Goal: Navigation & Orientation: Find specific page/section

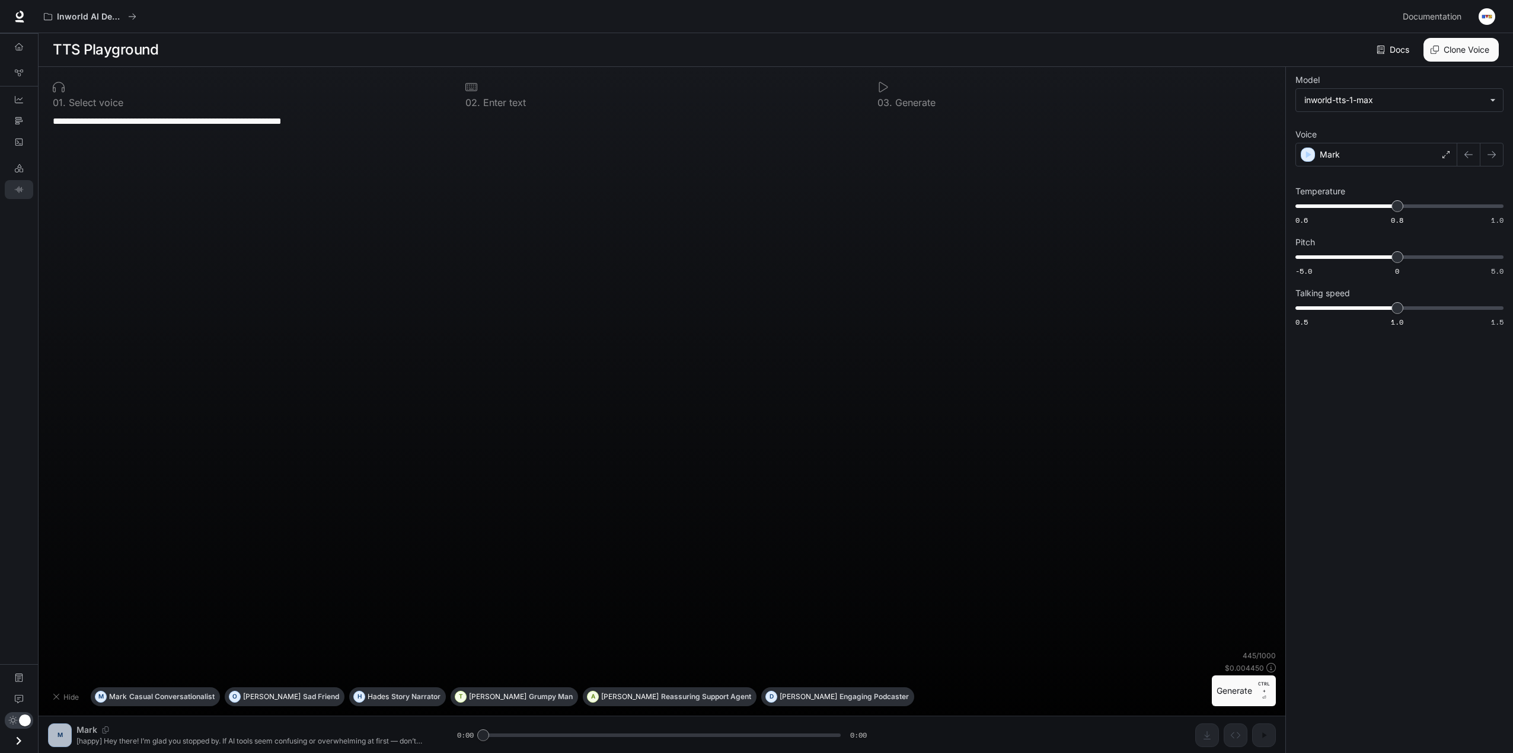
click at [481, 201] on textarea "**********" at bounding box center [662, 175] width 1218 height 123
type textarea "**********"
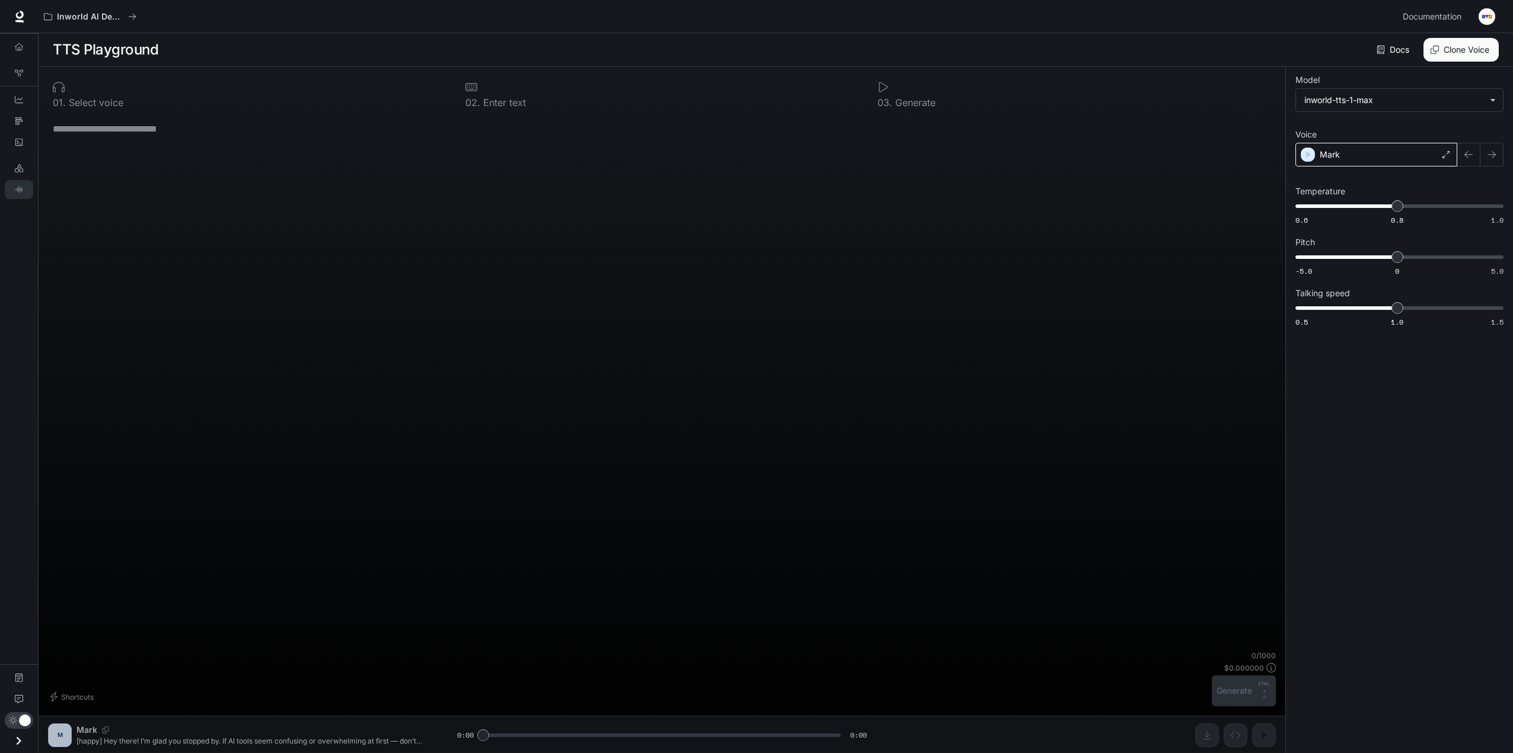
click at [1363, 159] on div "Mark" at bounding box center [1376, 155] width 162 height 24
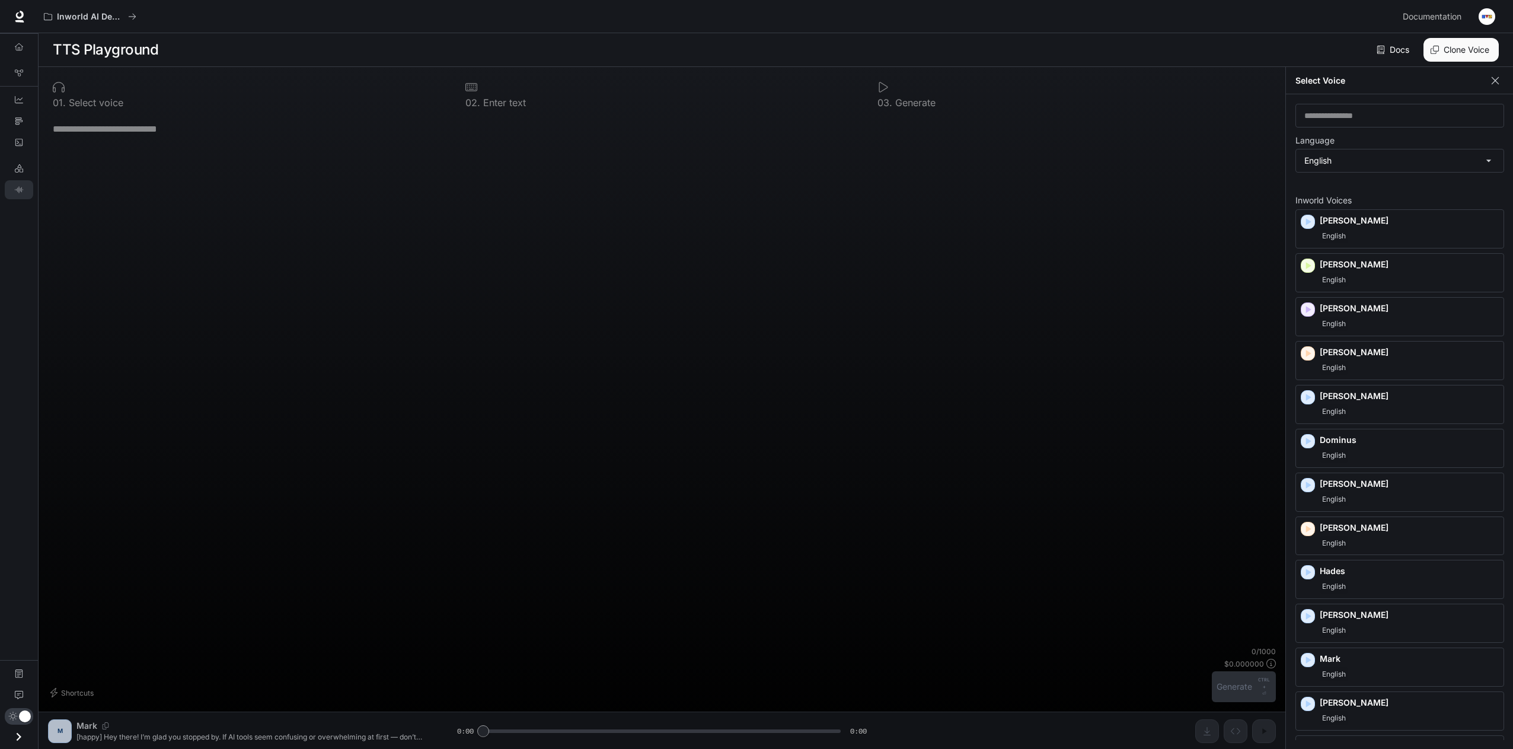
click at [1501, 80] on button "button" at bounding box center [1495, 81] width 18 height 18
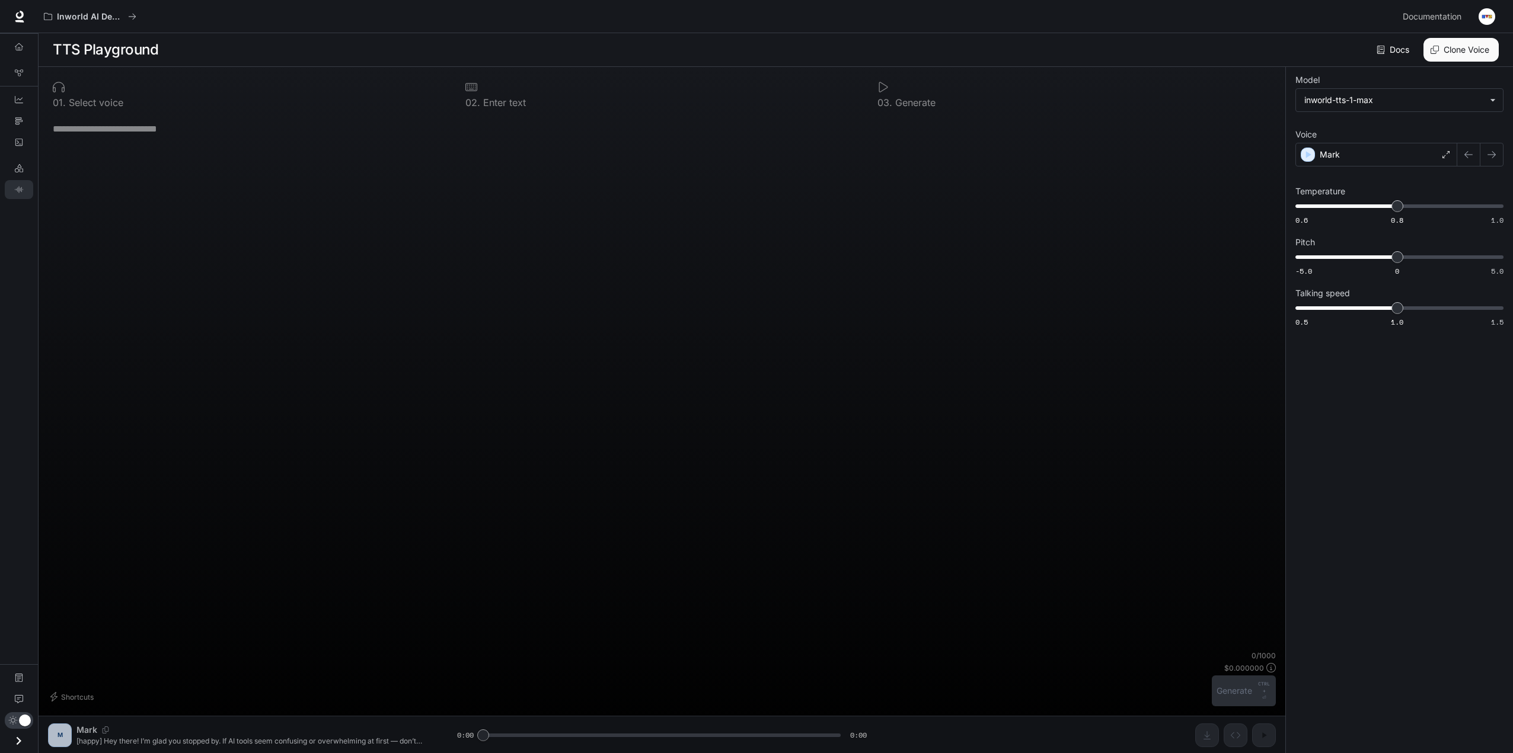
click at [23, 742] on icon "Open drawer" at bounding box center [19, 741] width 16 height 16
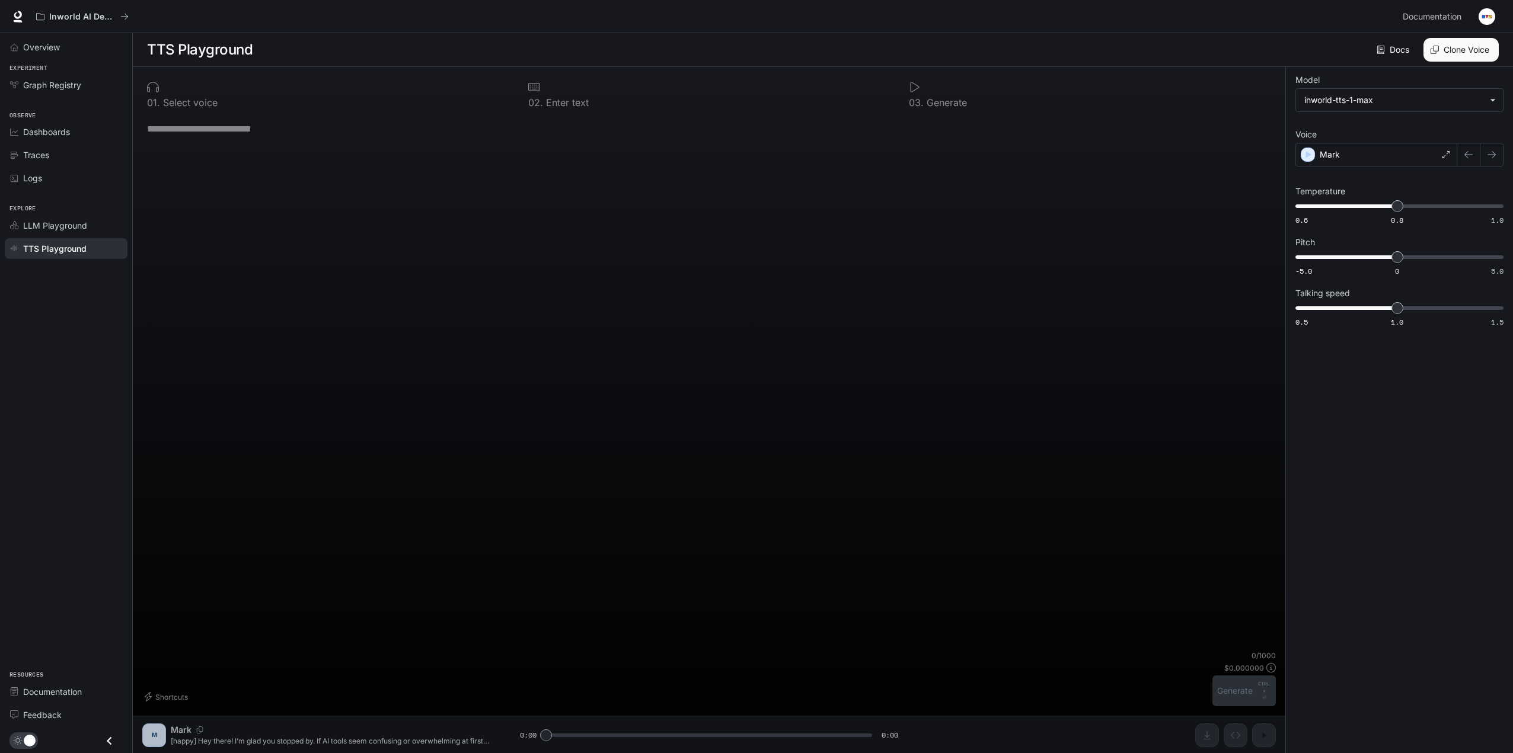
click at [120, 749] on button "Close drawer" at bounding box center [109, 741] width 27 height 24
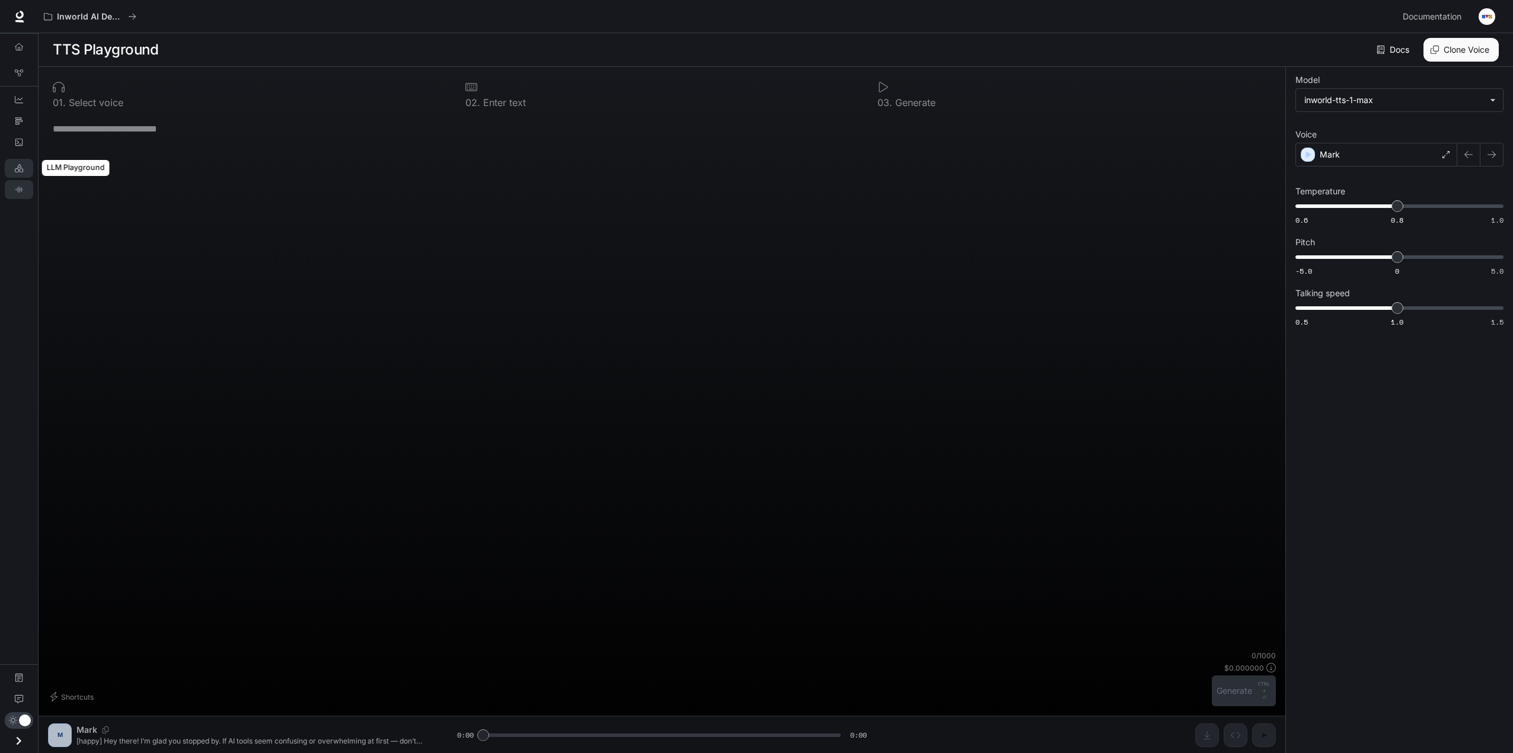
click at [23, 168] on icon "LLM Playground" at bounding box center [19, 168] width 8 height 8
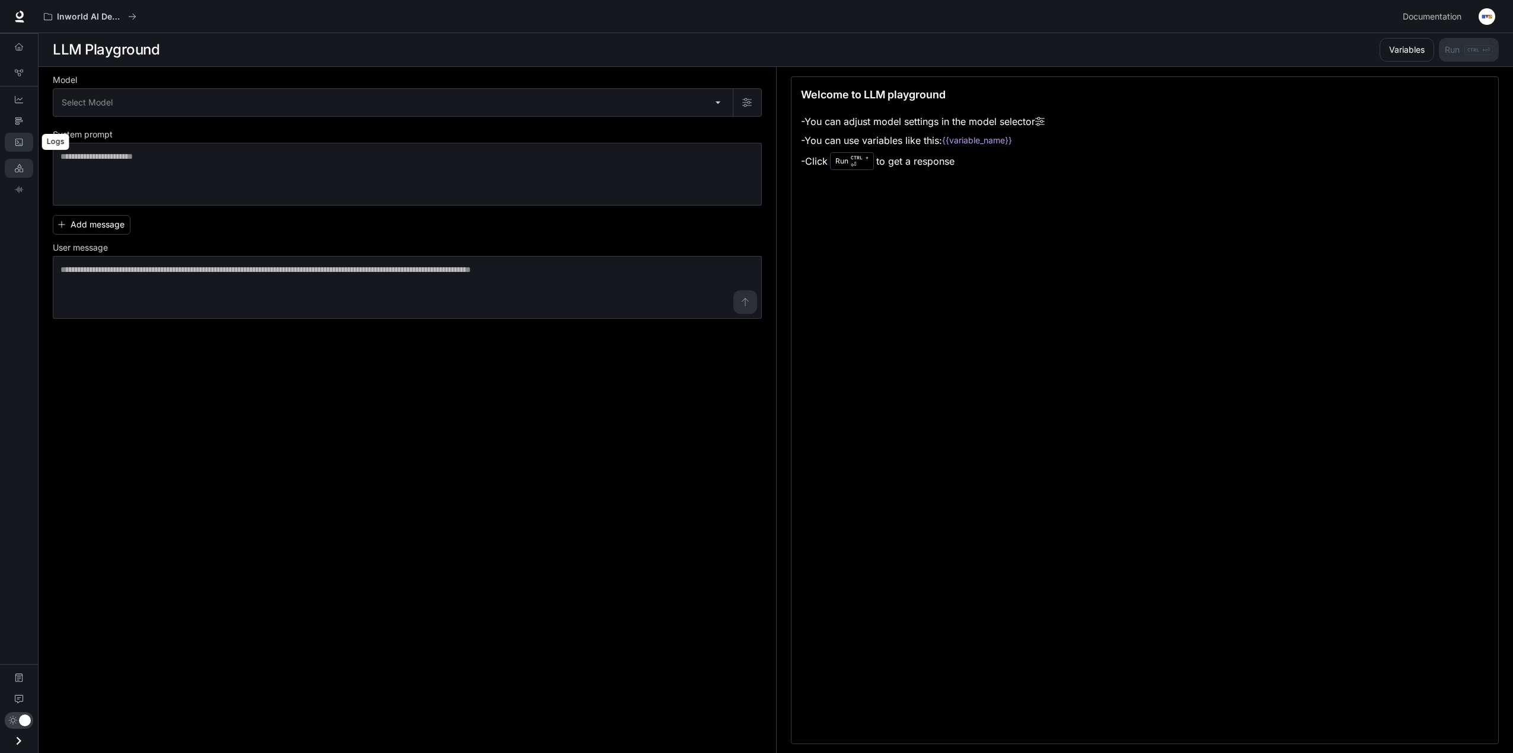
click at [18, 144] on icon "Logs" at bounding box center [19, 142] width 8 height 8
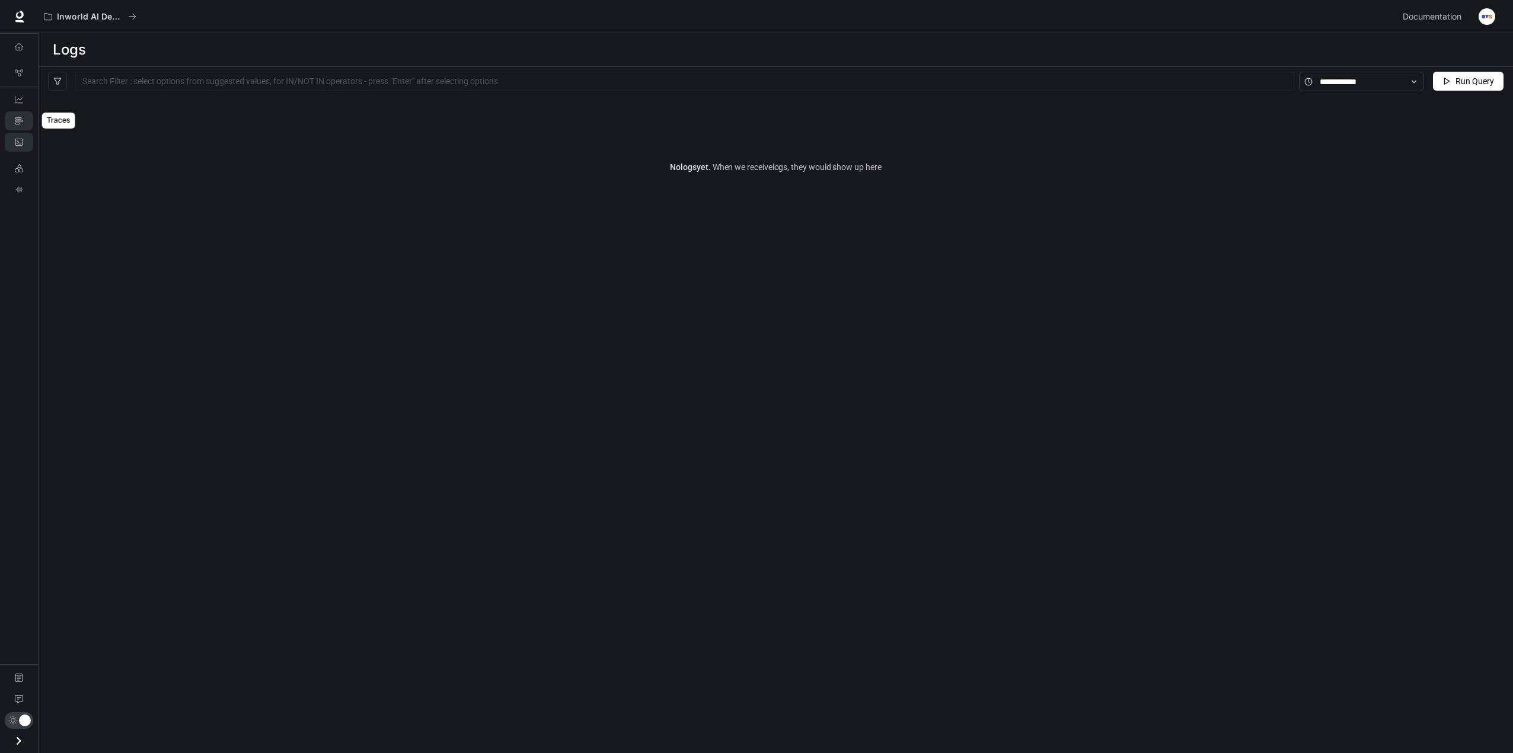
click at [17, 120] on icon "Traces" at bounding box center [19, 121] width 8 height 8
click at [18, 106] on link "Dashboards" at bounding box center [19, 99] width 28 height 19
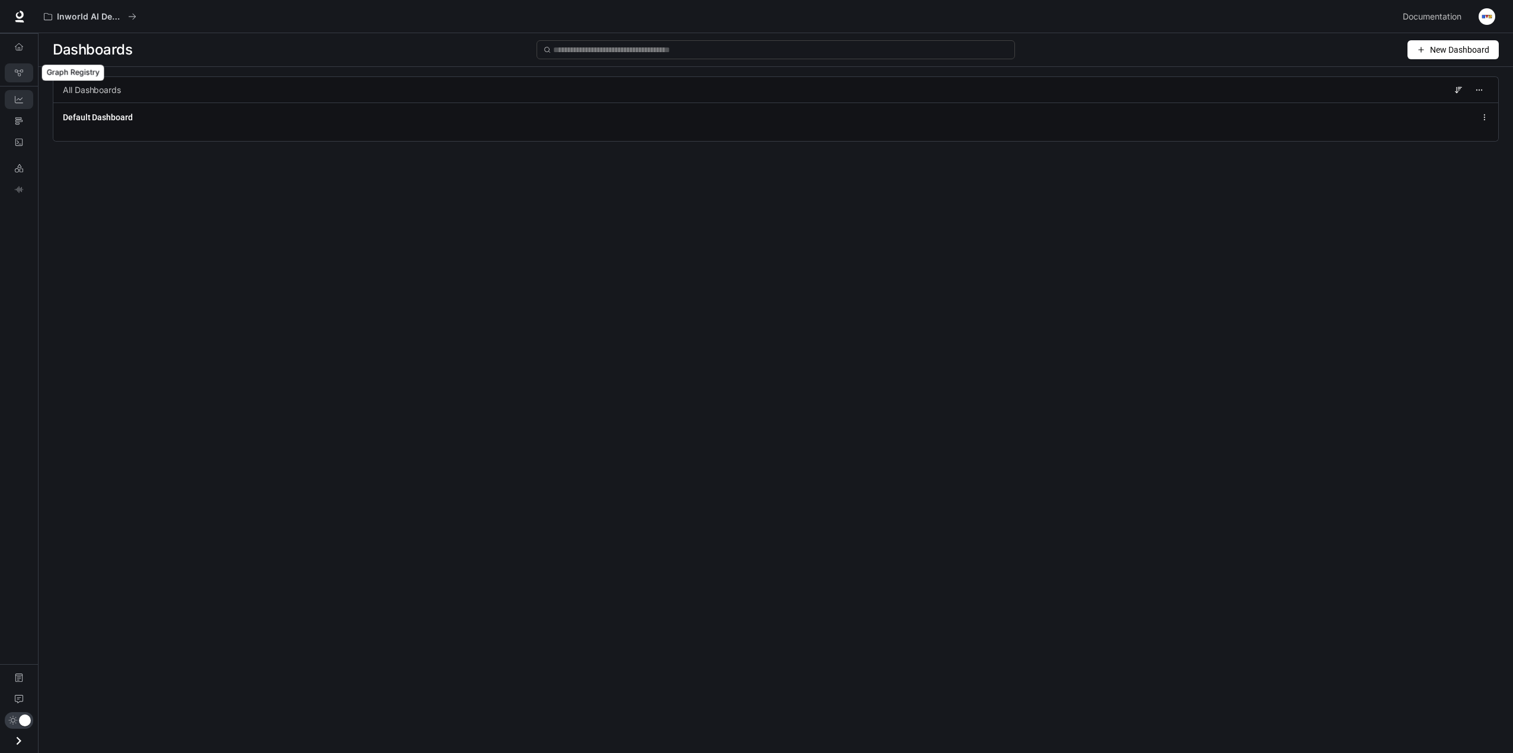
click at [20, 77] on link "Graph Registry" at bounding box center [19, 72] width 28 height 19
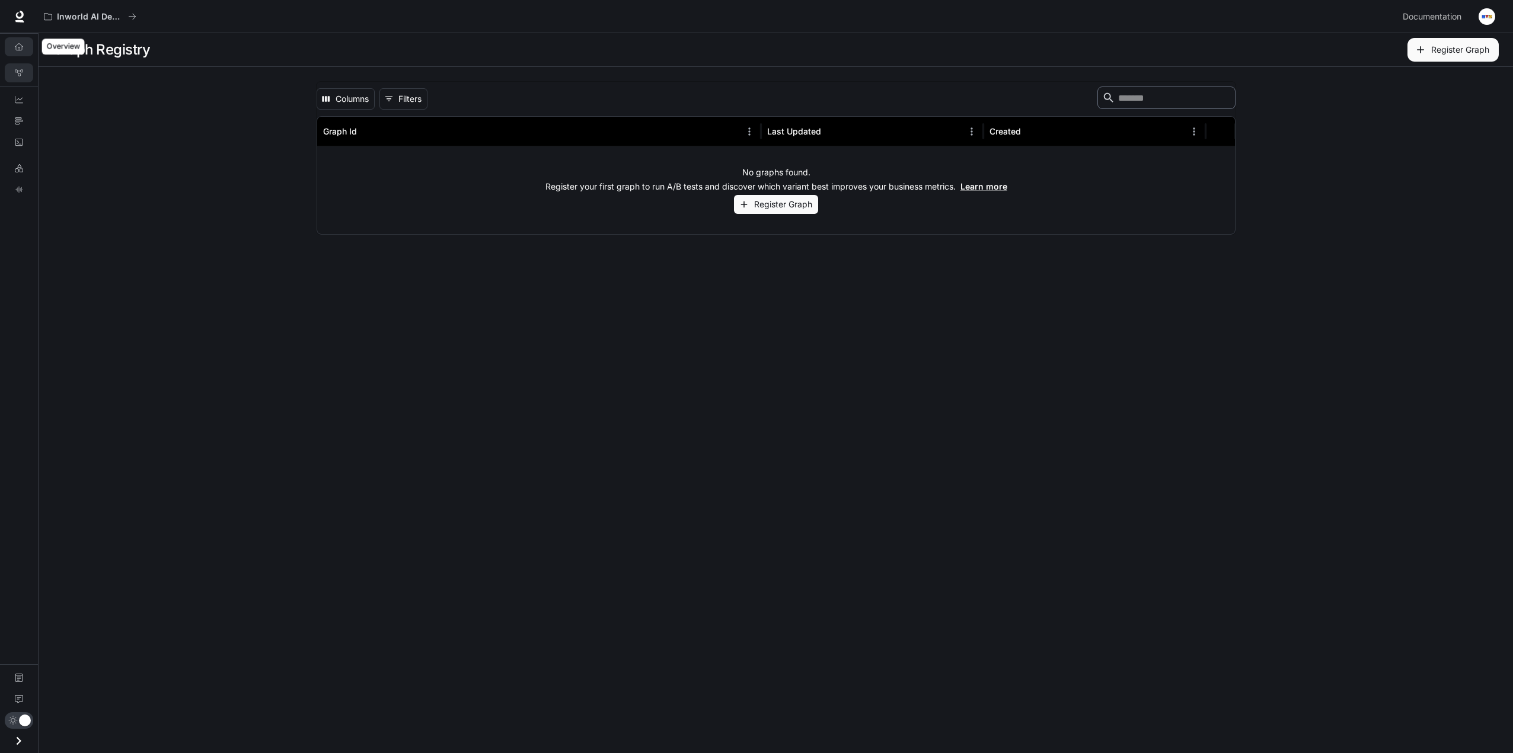
click at [24, 50] on link "Overview" at bounding box center [19, 46] width 28 height 19
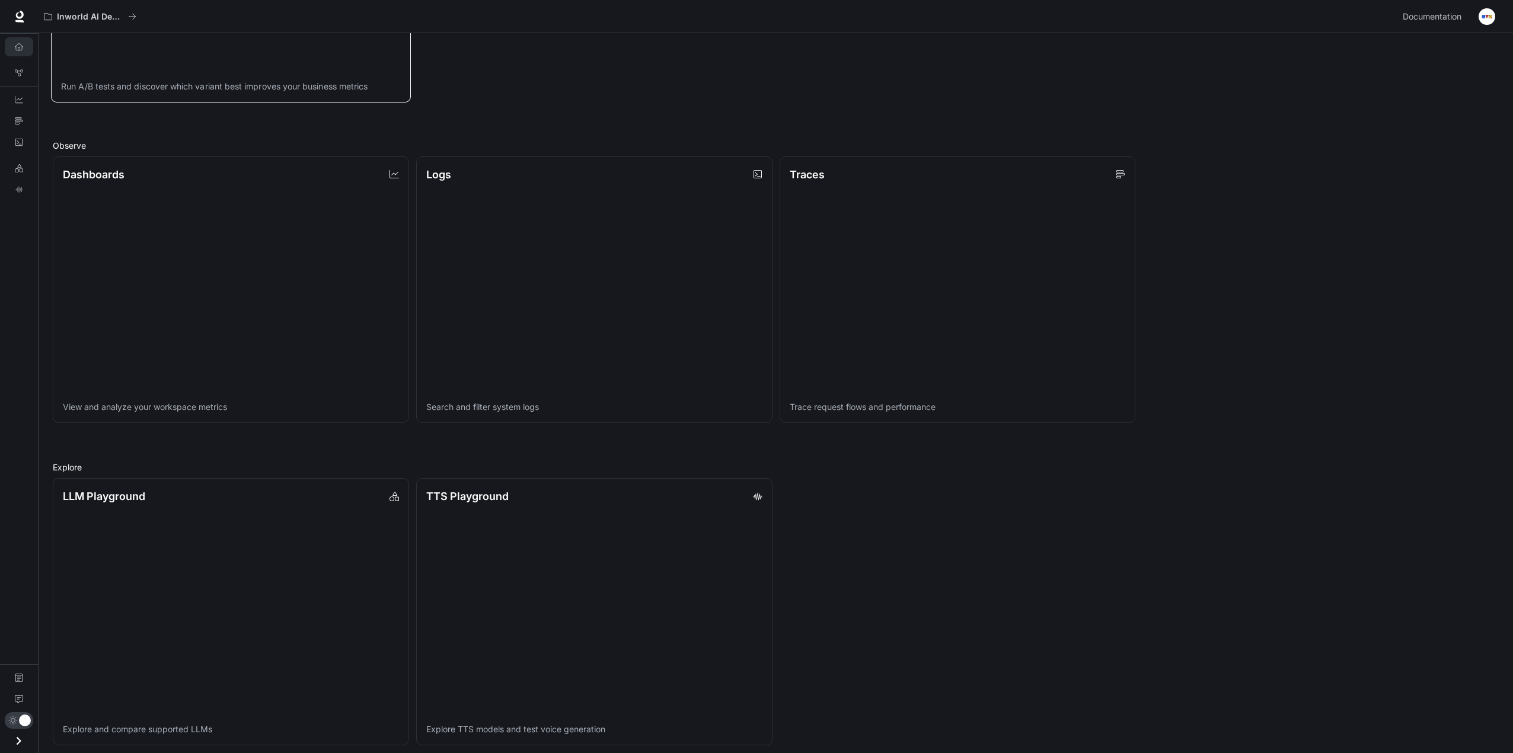
scroll to position [381, 0]
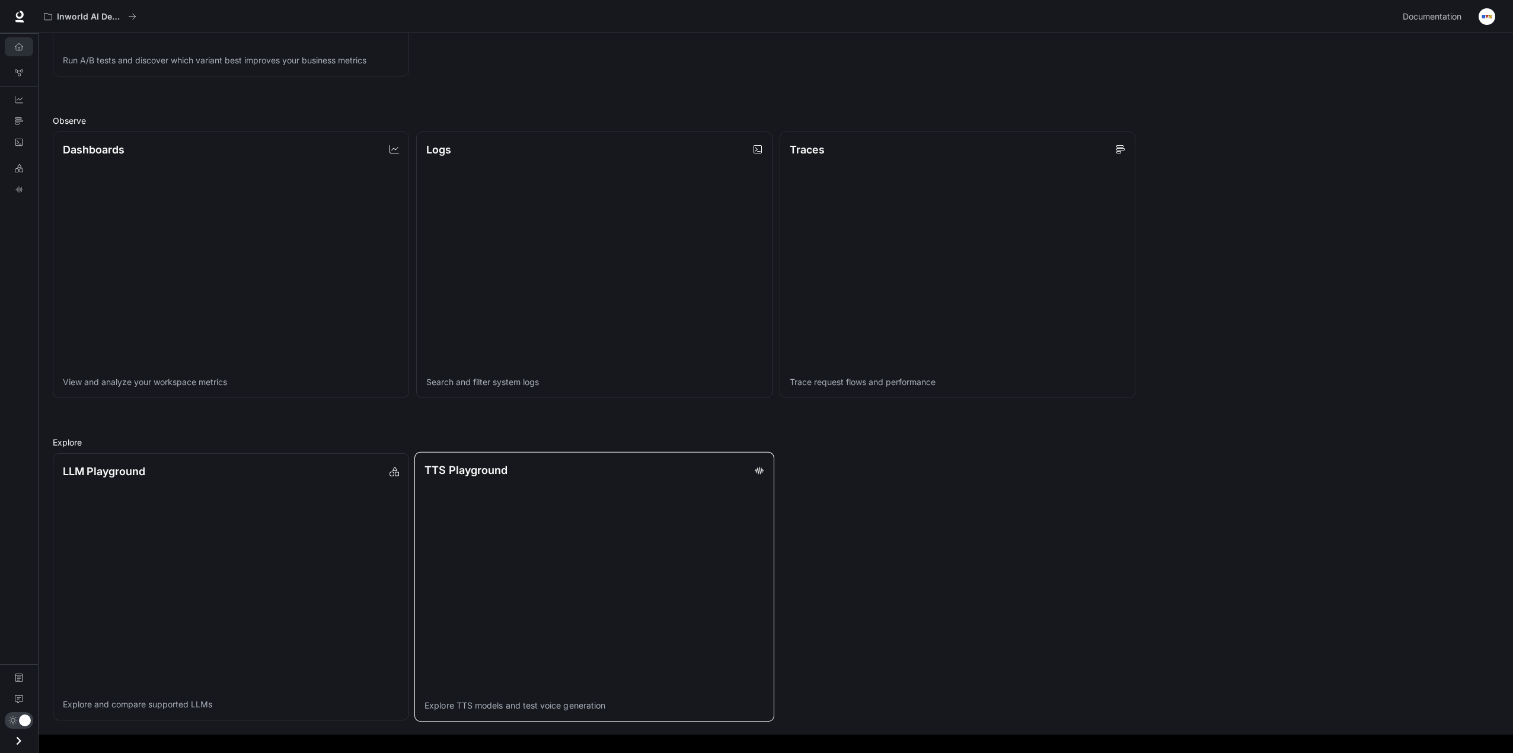
click at [516, 526] on link "TTS Playground Explore TTS models and test voice generation" at bounding box center [594, 587] width 360 height 270
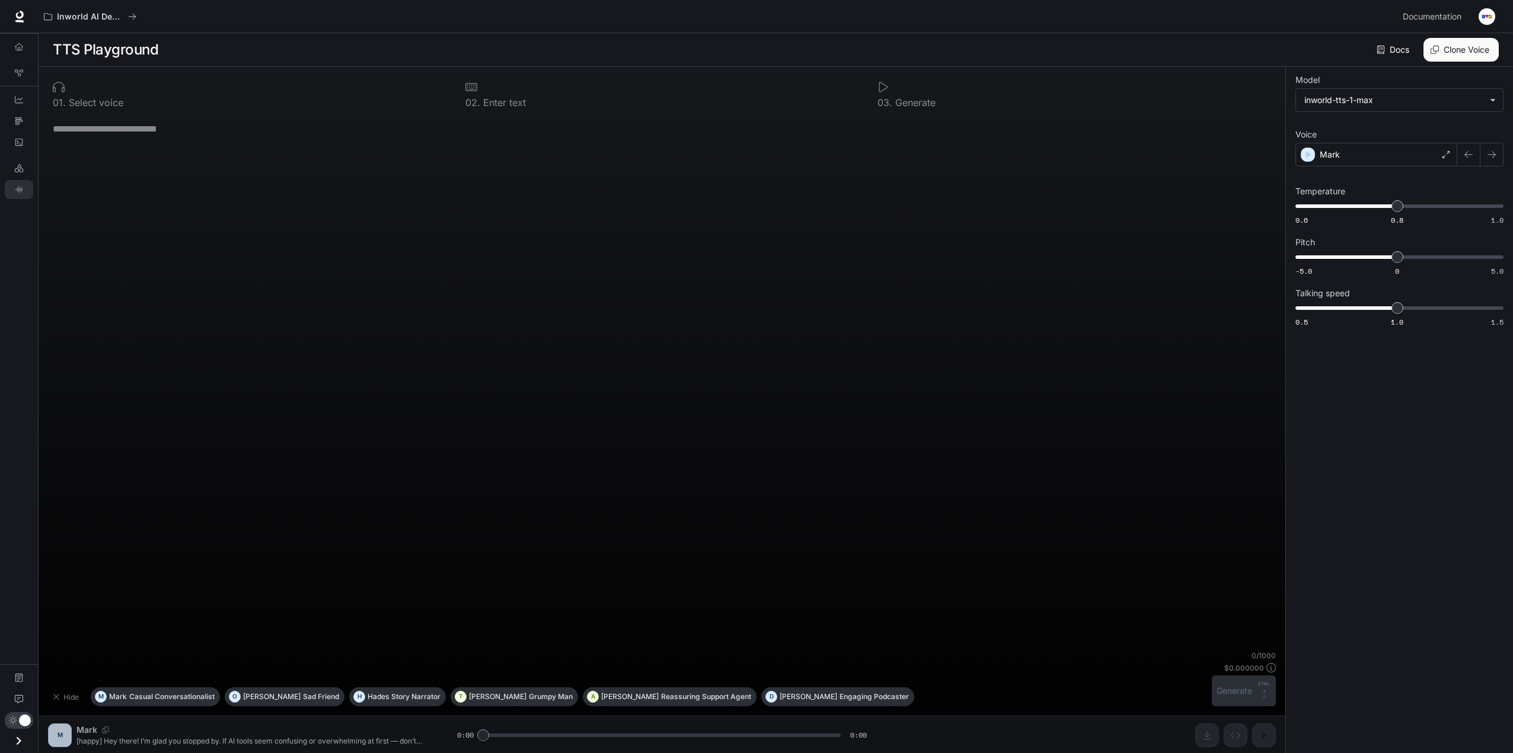
click at [16, 746] on icon "Open drawer" at bounding box center [19, 741] width 16 height 16
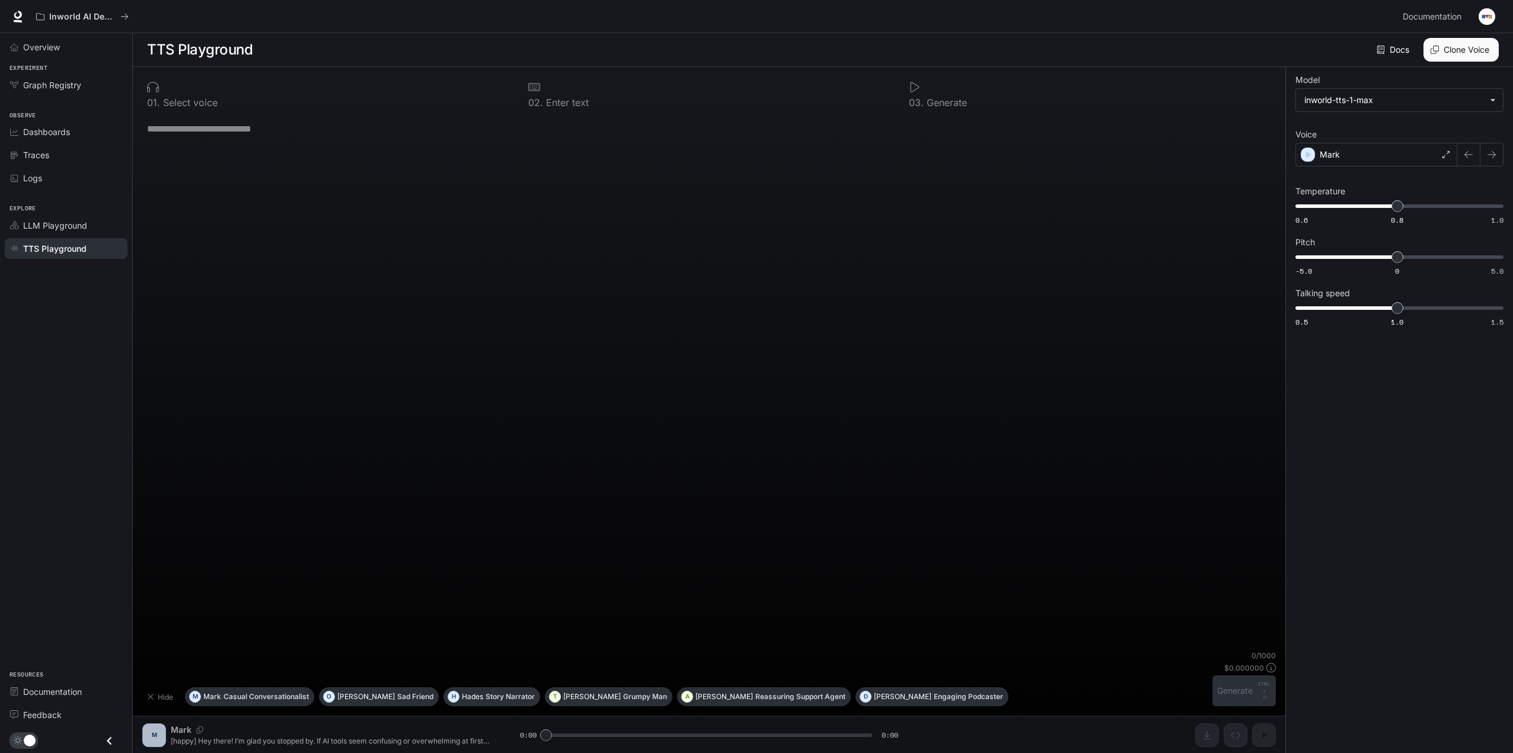
click at [103, 745] on icon "Close drawer" at bounding box center [109, 741] width 16 height 16
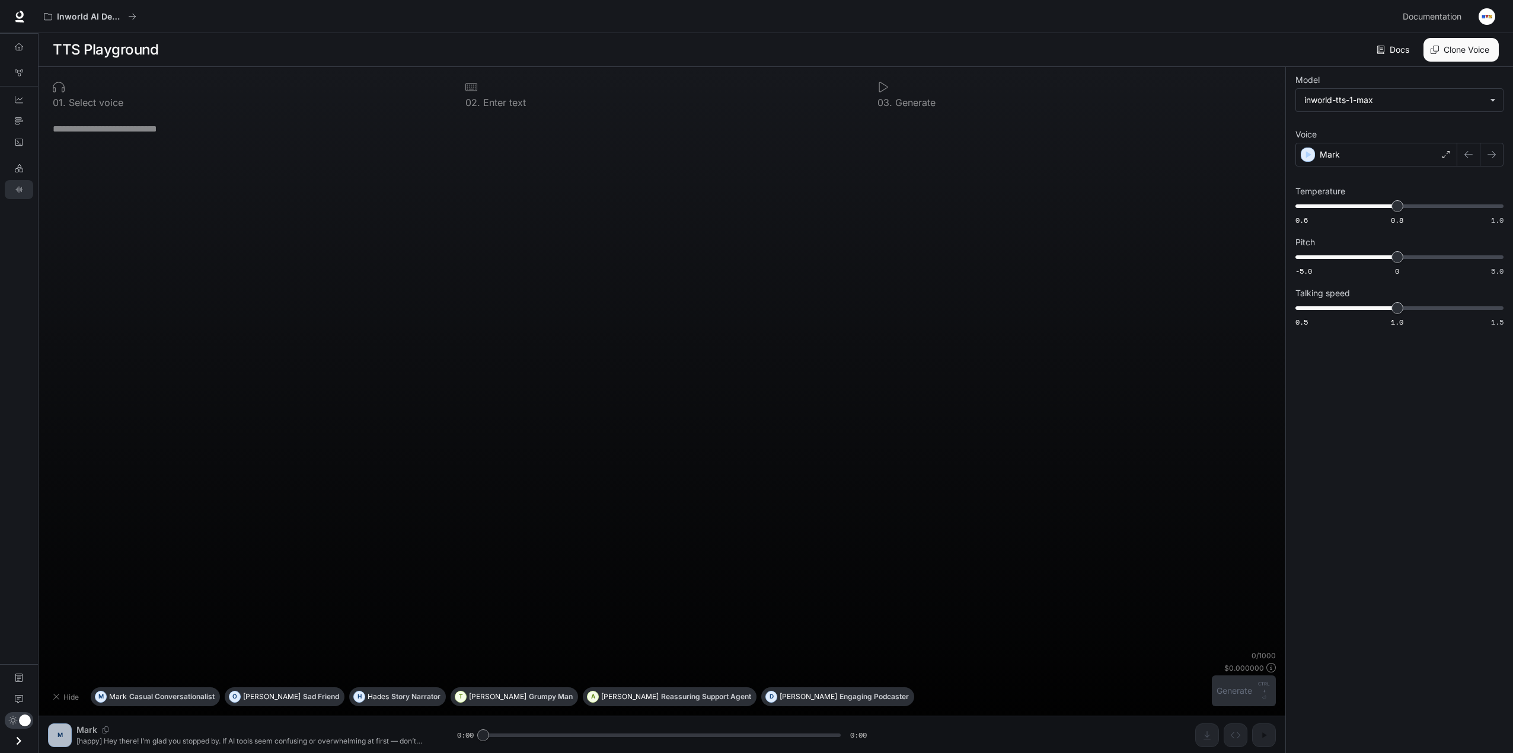
click at [13, 743] on icon "Open drawer" at bounding box center [19, 741] width 16 height 16
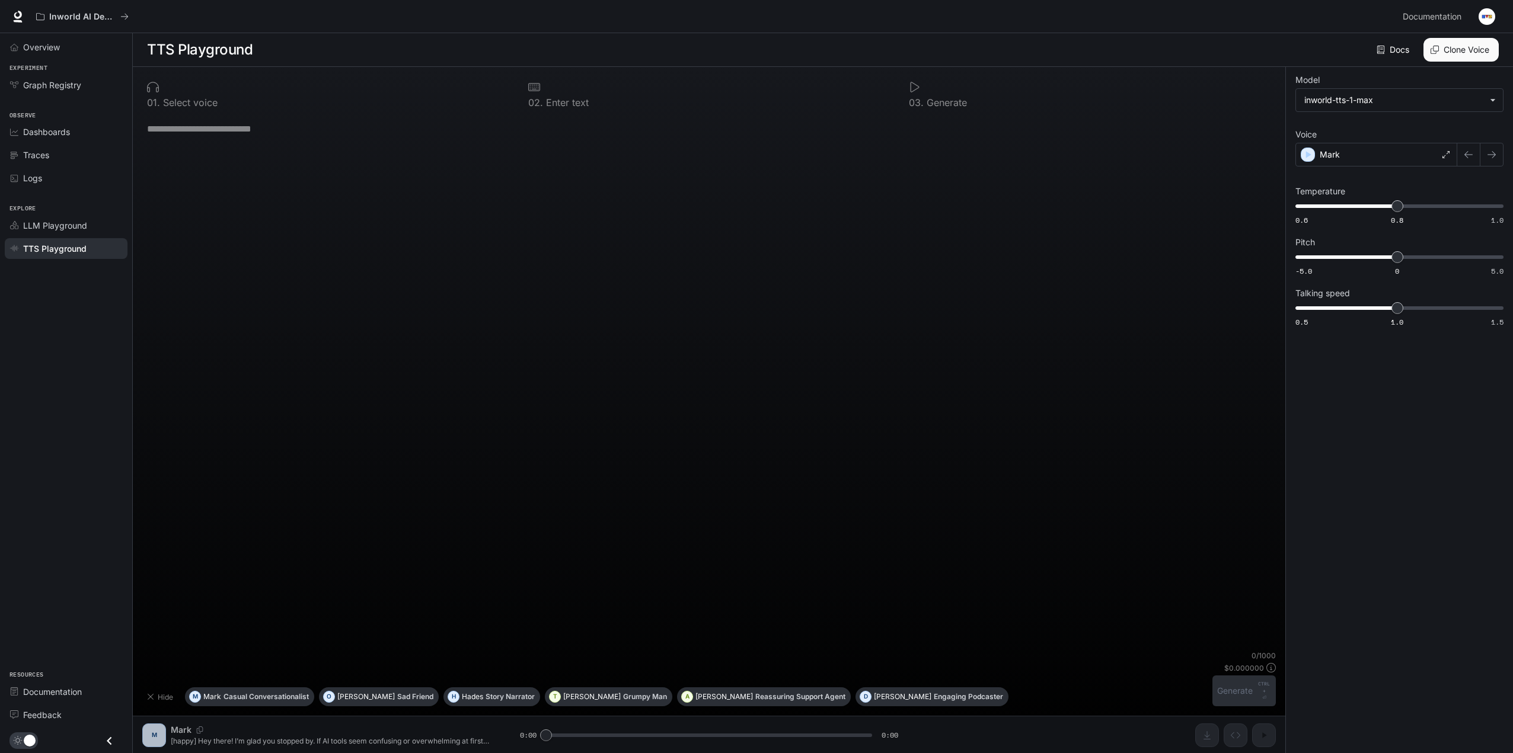
click at [98, 743] on button "Close drawer" at bounding box center [109, 741] width 27 height 24
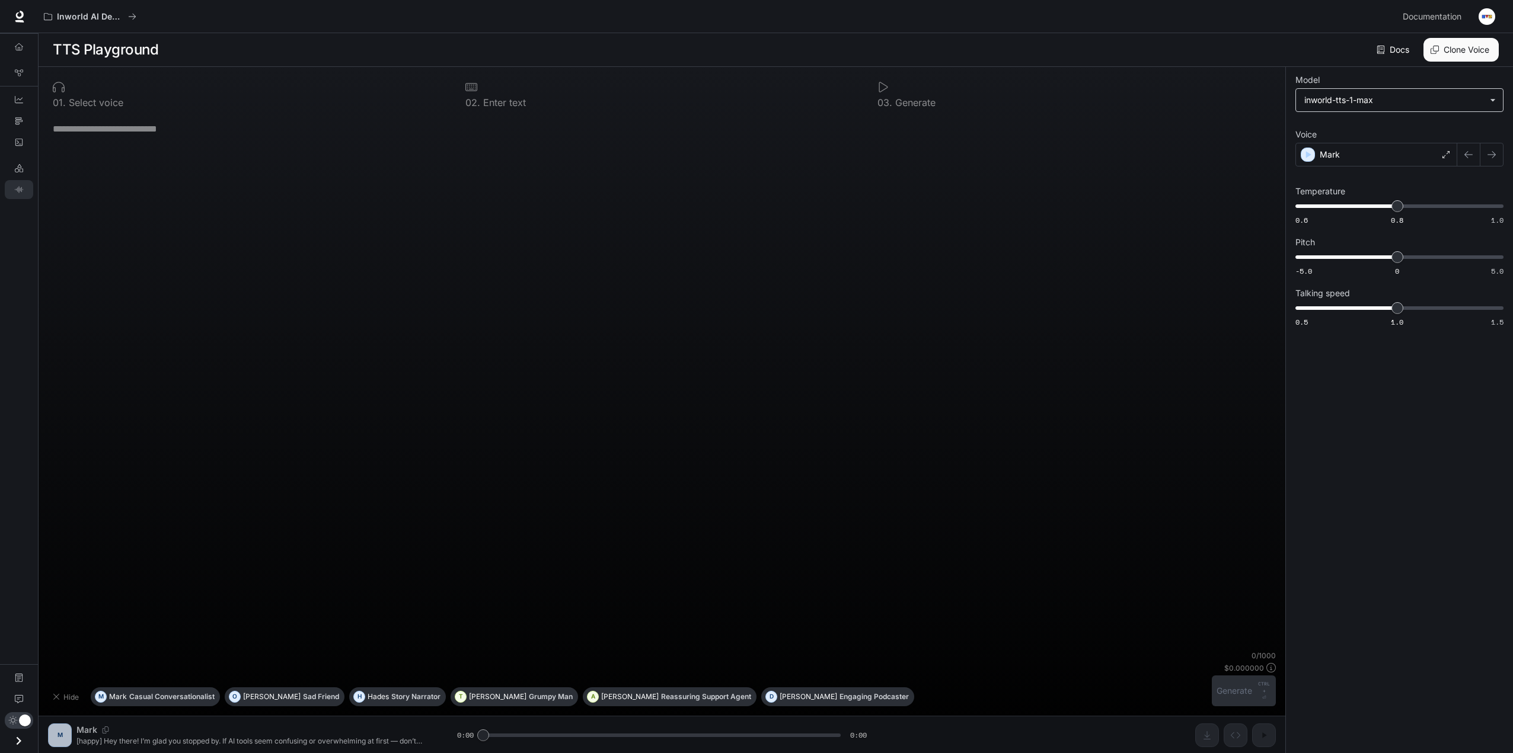
click at [1428, 110] on body "Skip to main content Inworld AI Demos Documentation Documentation Portal Overvi…" at bounding box center [756, 377] width 1513 height 754
click at [1054, 357] on div at bounding box center [758, 376] width 1517 height 753
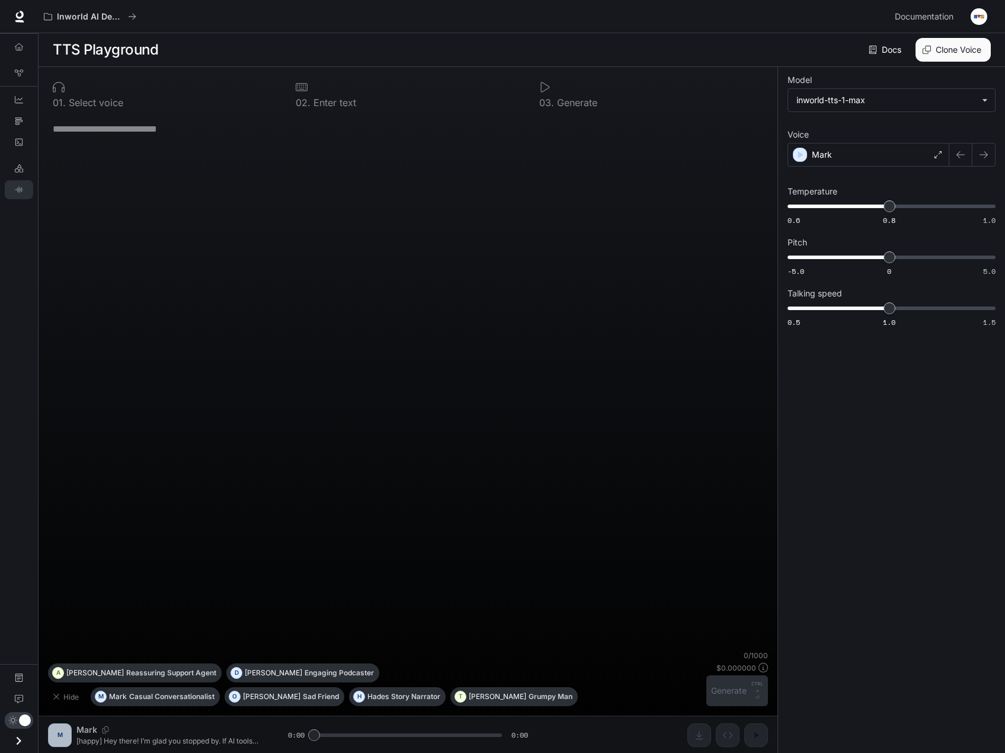
click at [520, 268] on div "* ​" at bounding box center [408, 382] width 720 height 536
